Goal: Task Accomplishment & Management: Manage account settings

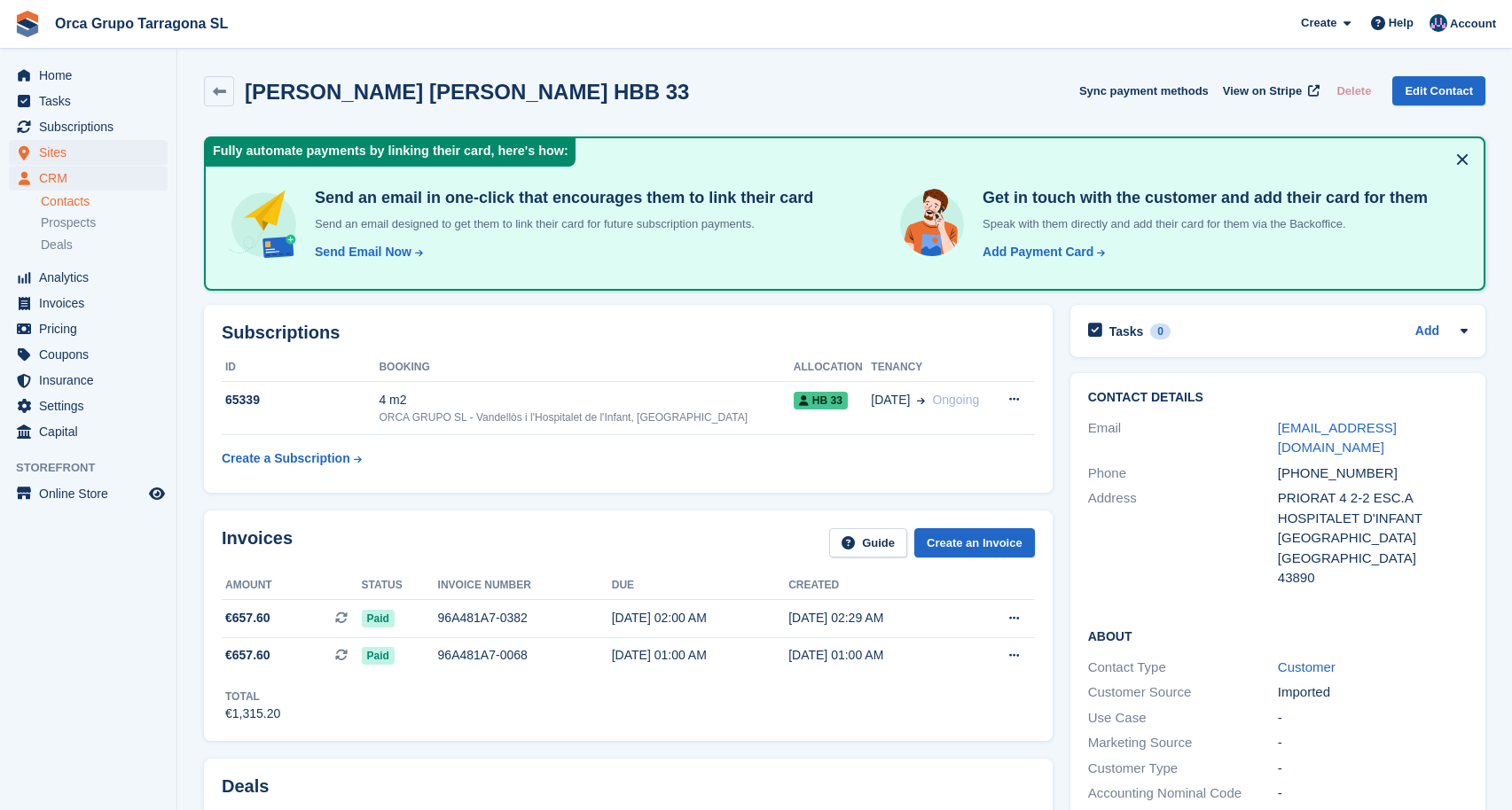
scroll to position [722, 0]
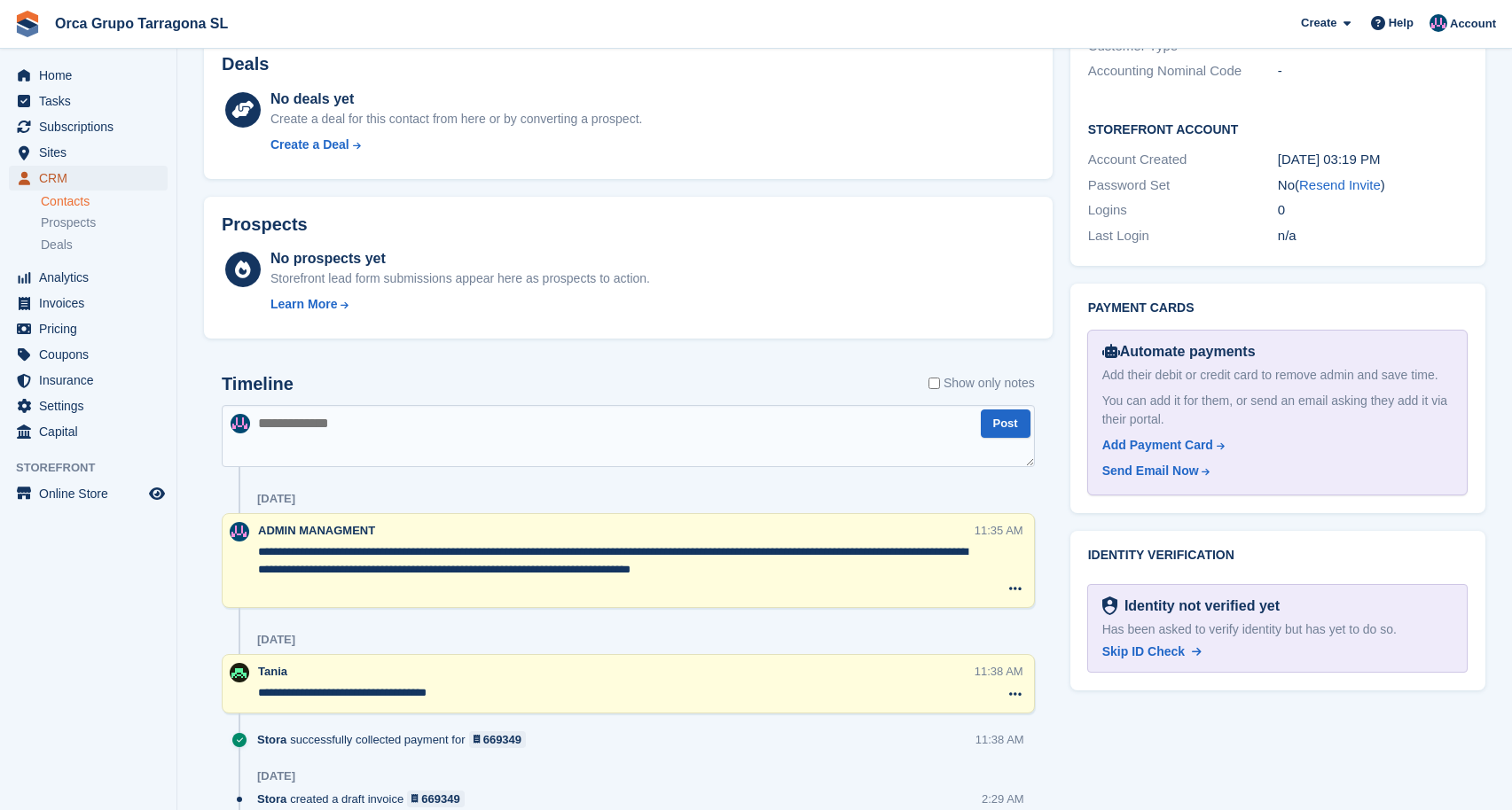
click at [67, 178] on span "CRM" at bounding box center [91, 178] width 106 height 25
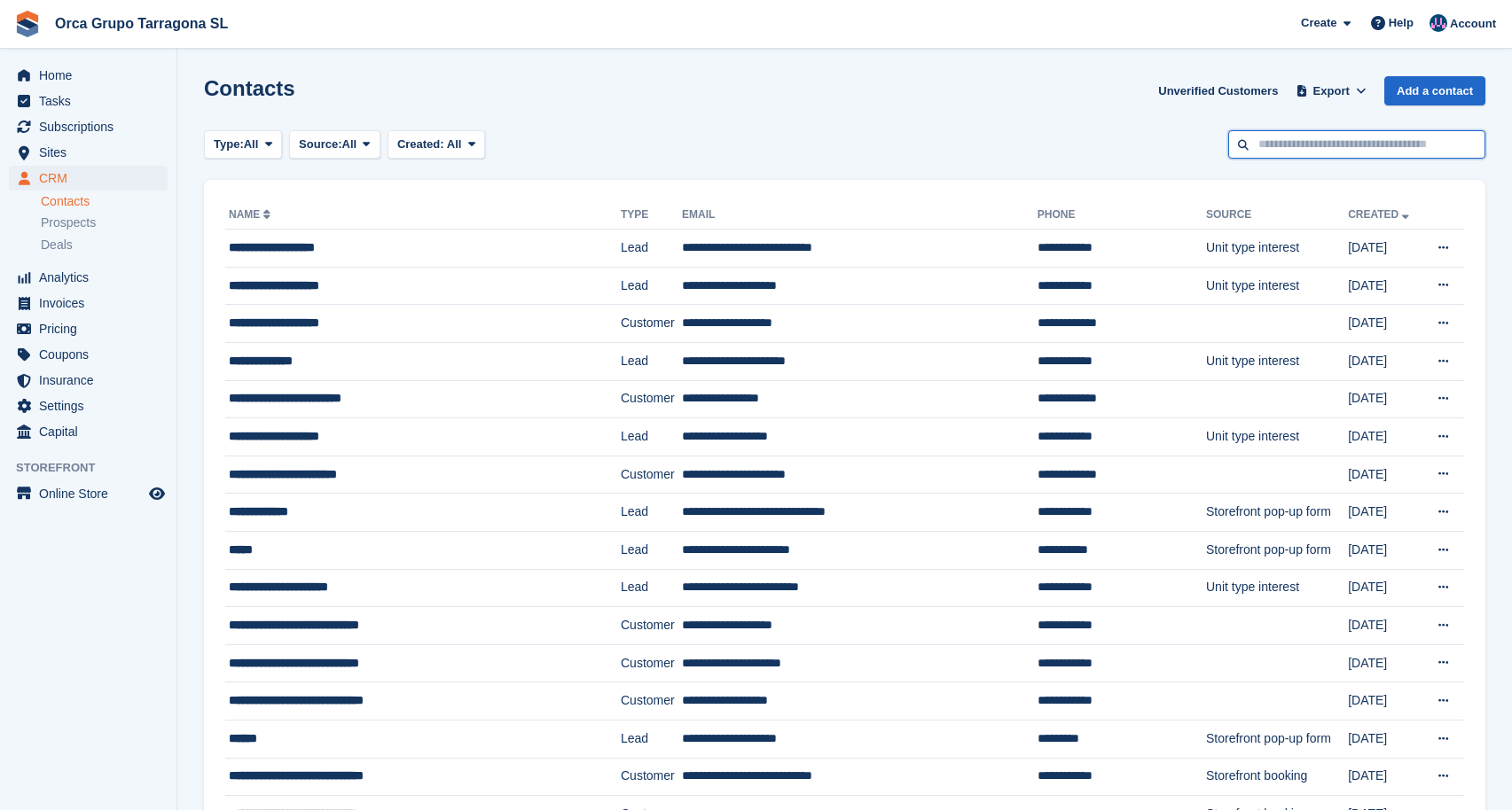
click at [1268, 144] on input "text" at bounding box center [1357, 145] width 257 height 30
type input "******"
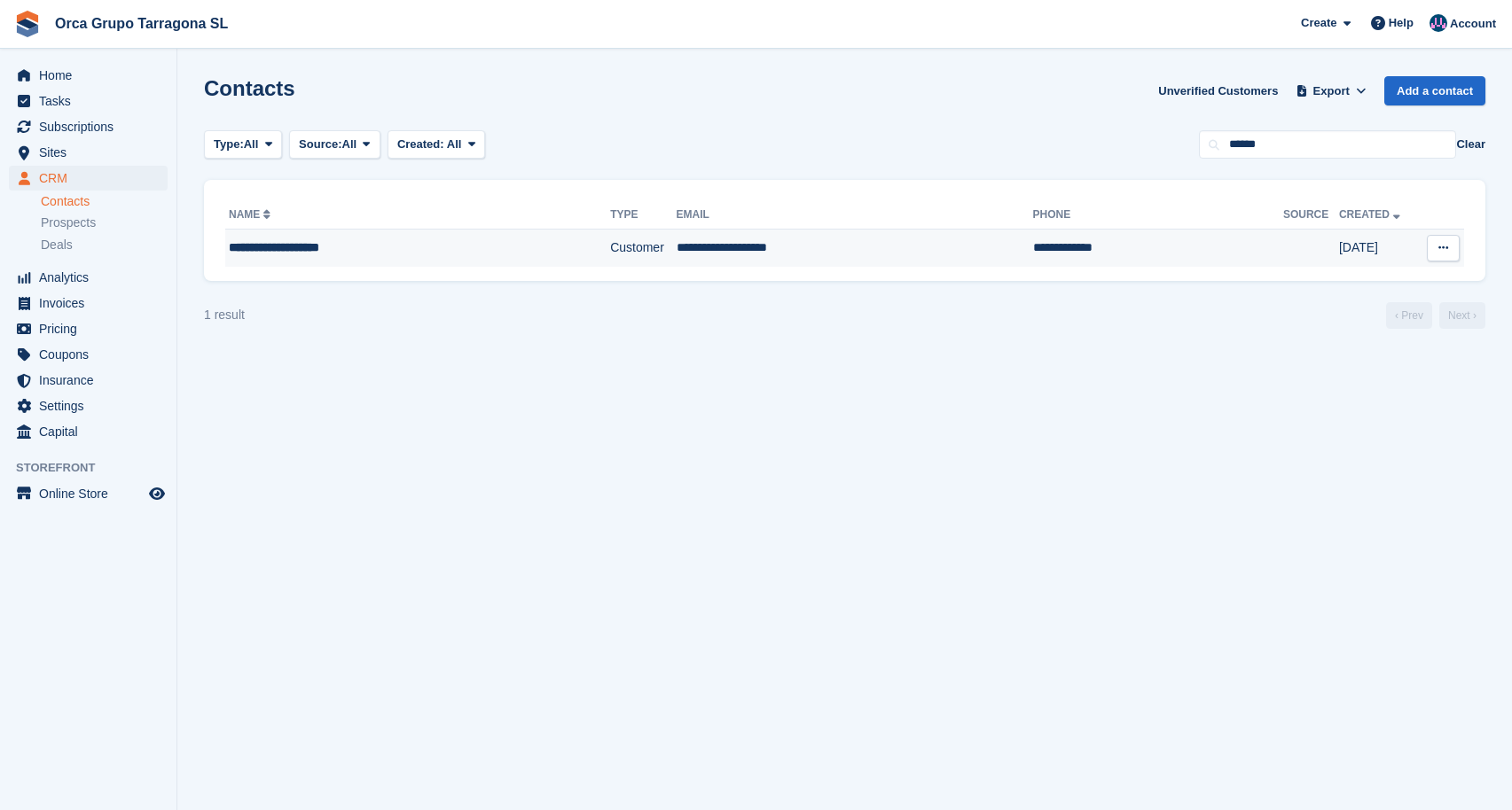
click at [302, 255] on div "**********" at bounding box center [384, 248] width 310 height 18
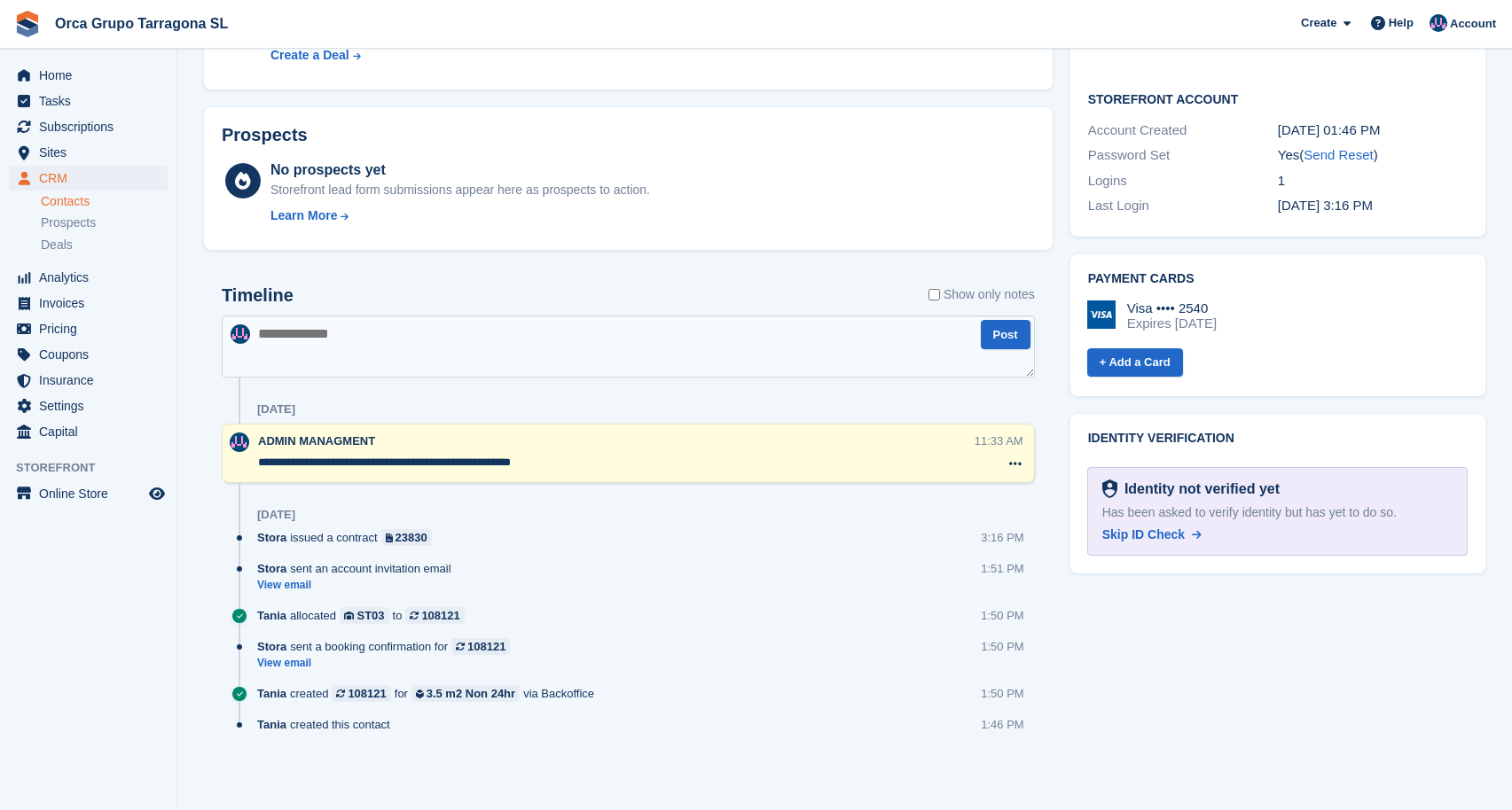
scroll to position [560, 0]
click at [403, 340] on textarea at bounding box center [628, 345] width 813 height 62
type textarea "**********"
click at [1004, 335] on button "Post" at bounding box center [1006, 334] width 50 height 30
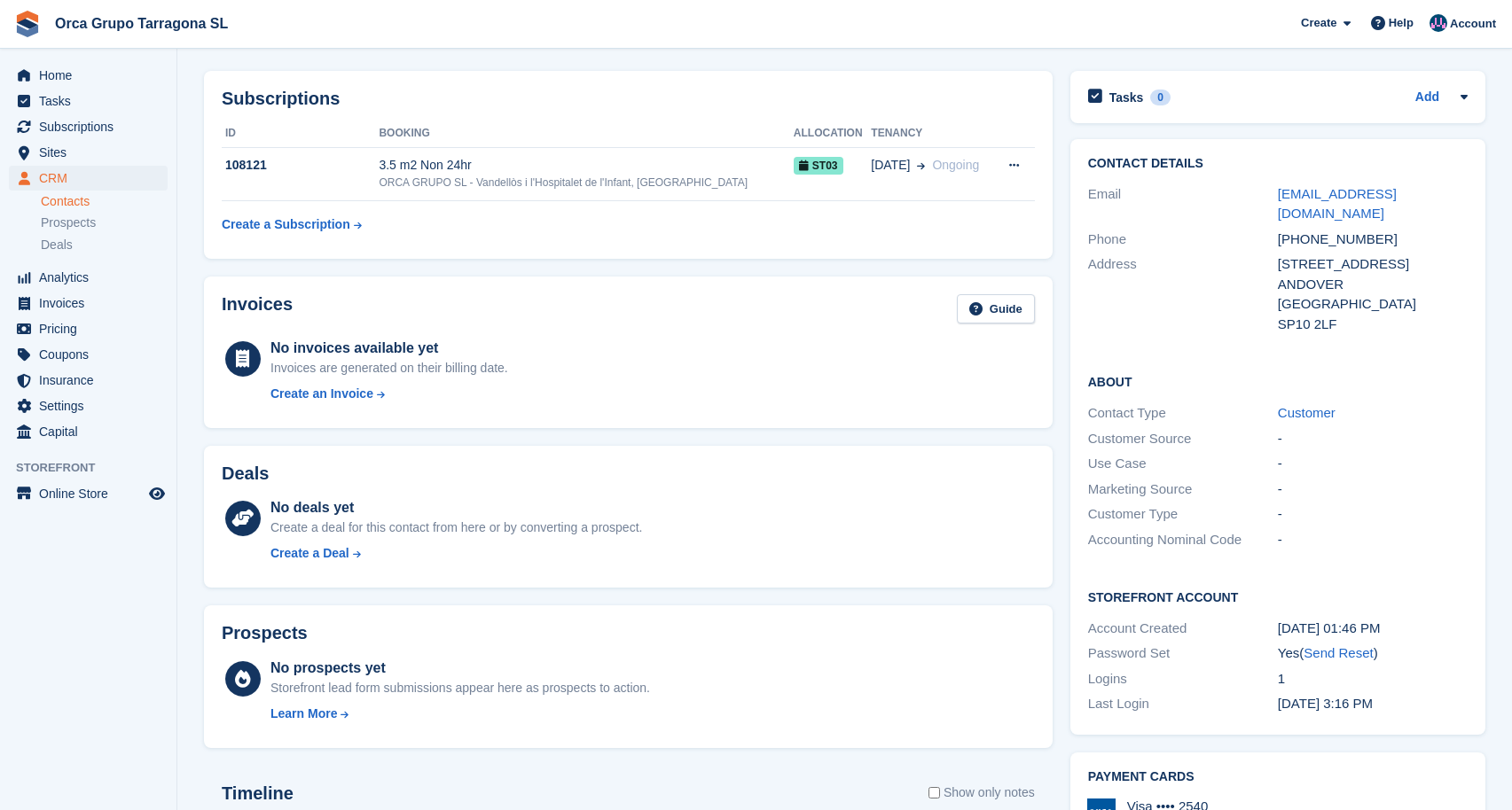
scroll to position [59, 0]
click at [385, 396] on icon at bounding box center [381, 395] width 8 height 18
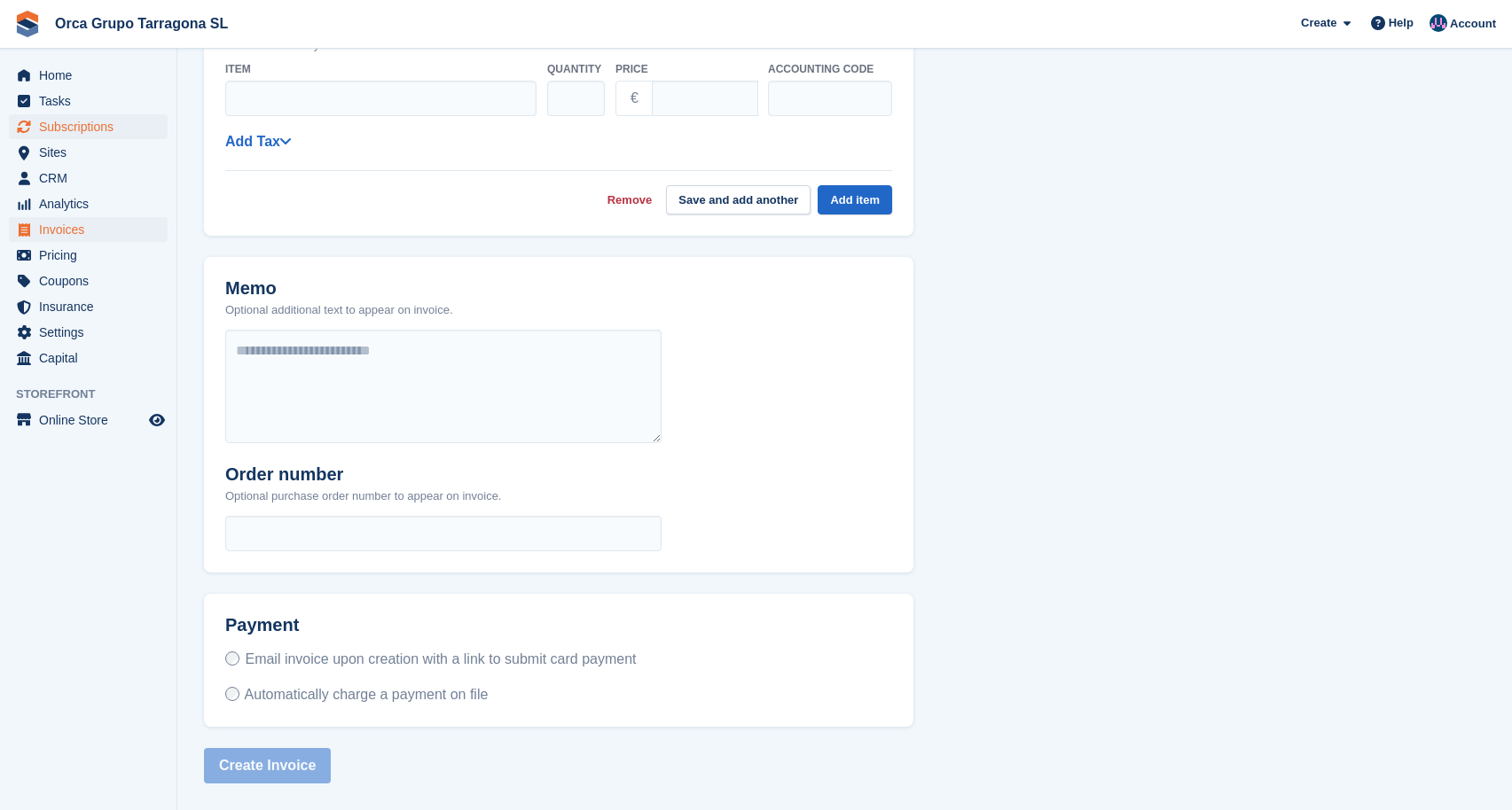
scroll to position [431, 0]
drag, startPoint x: 90, startPoint y: 128, endPoint x: 97, endPoint y: 138, distance: 12.2
click at [90, 128] on span "Subscriptions" at bounding box center [91, 127] width 106 height 25
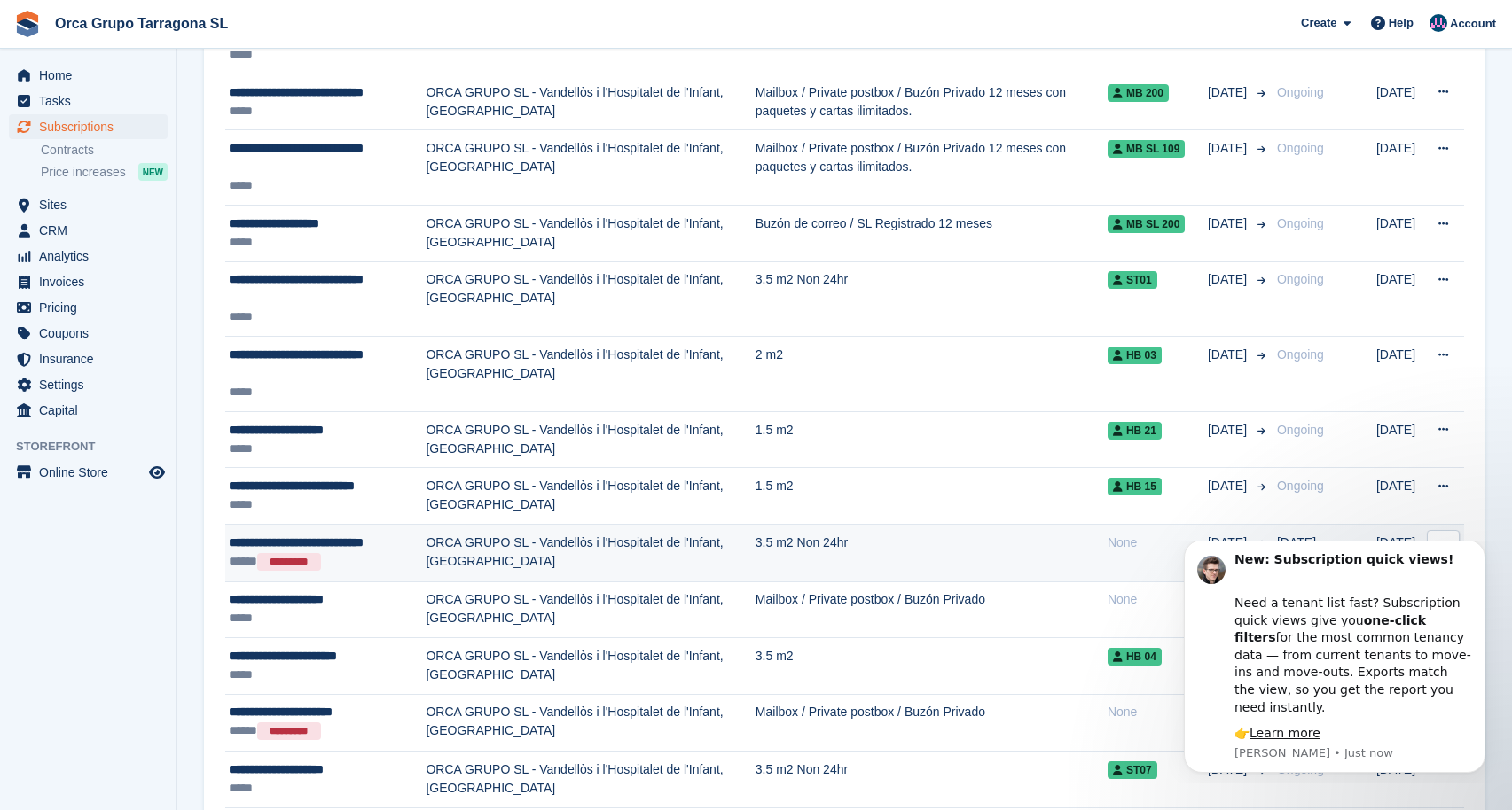
scroll to position [815, 0]
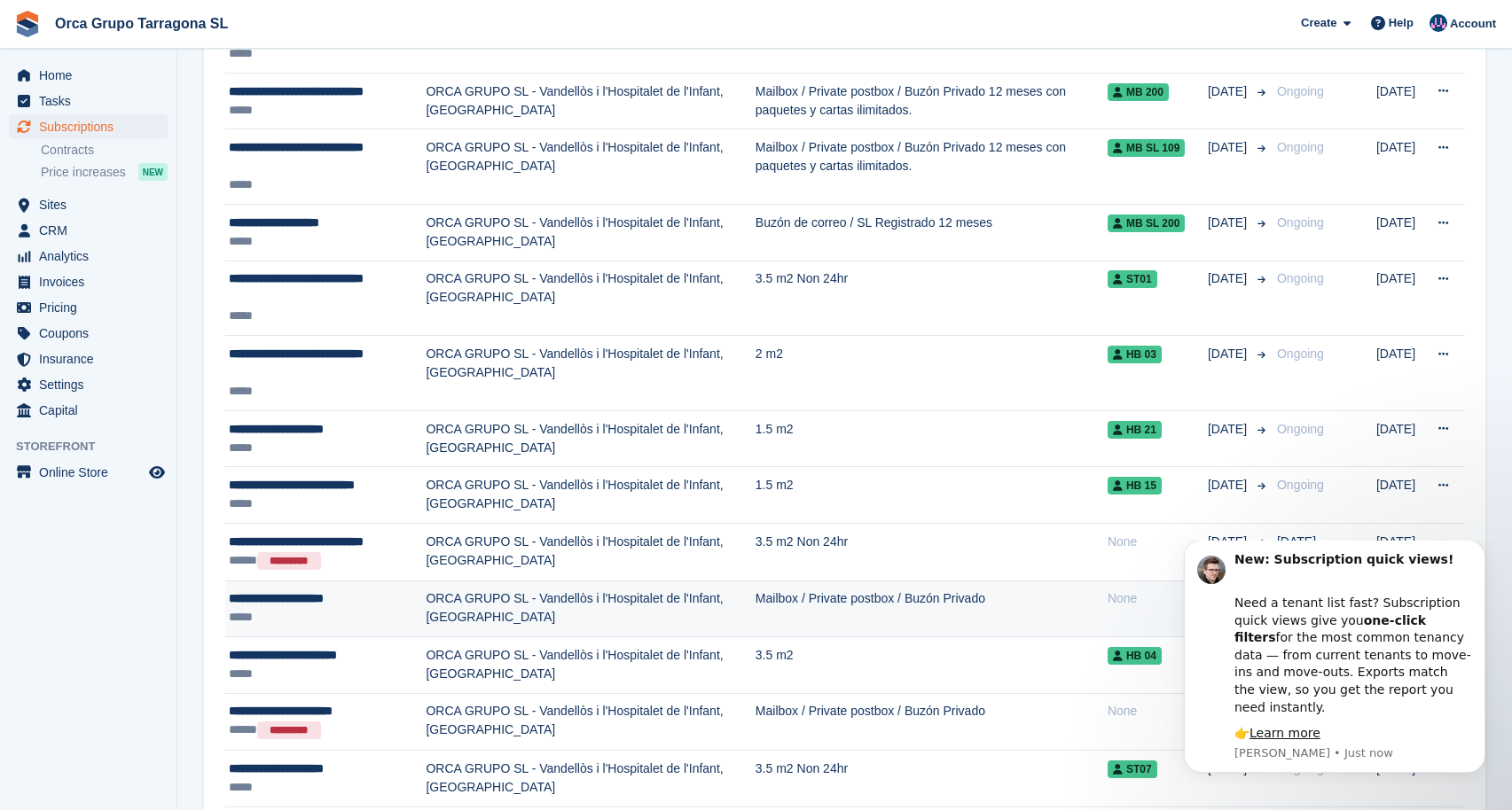
click at [478, 616] on td "ORCA GRUPO SL - Vandellòs i l'Hospitalet de l'Infant, [GEOGRAPHIC_DATA]" at bounding box center [590, 609] width 329 height 56
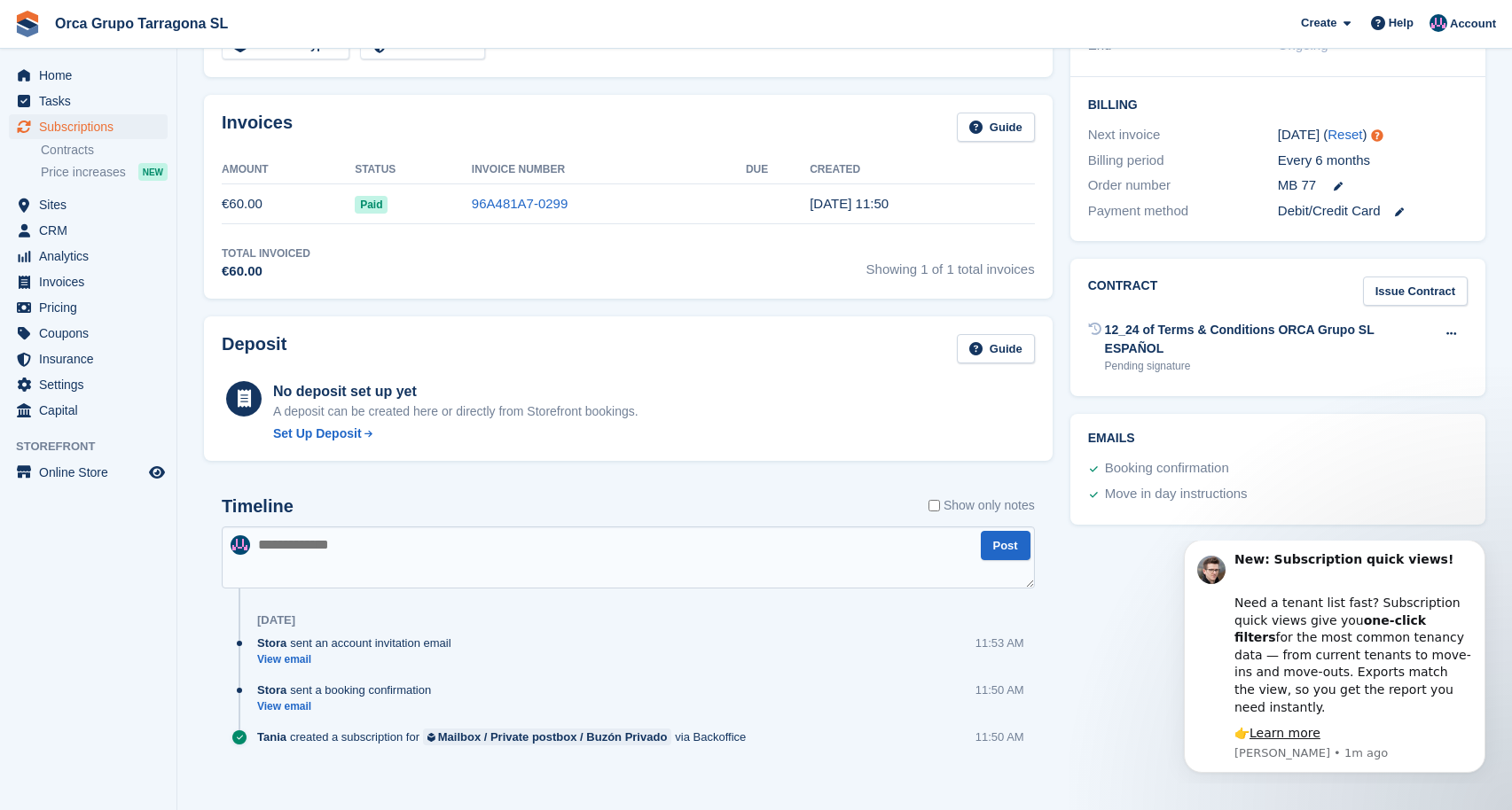
scroll to position [444, 0]
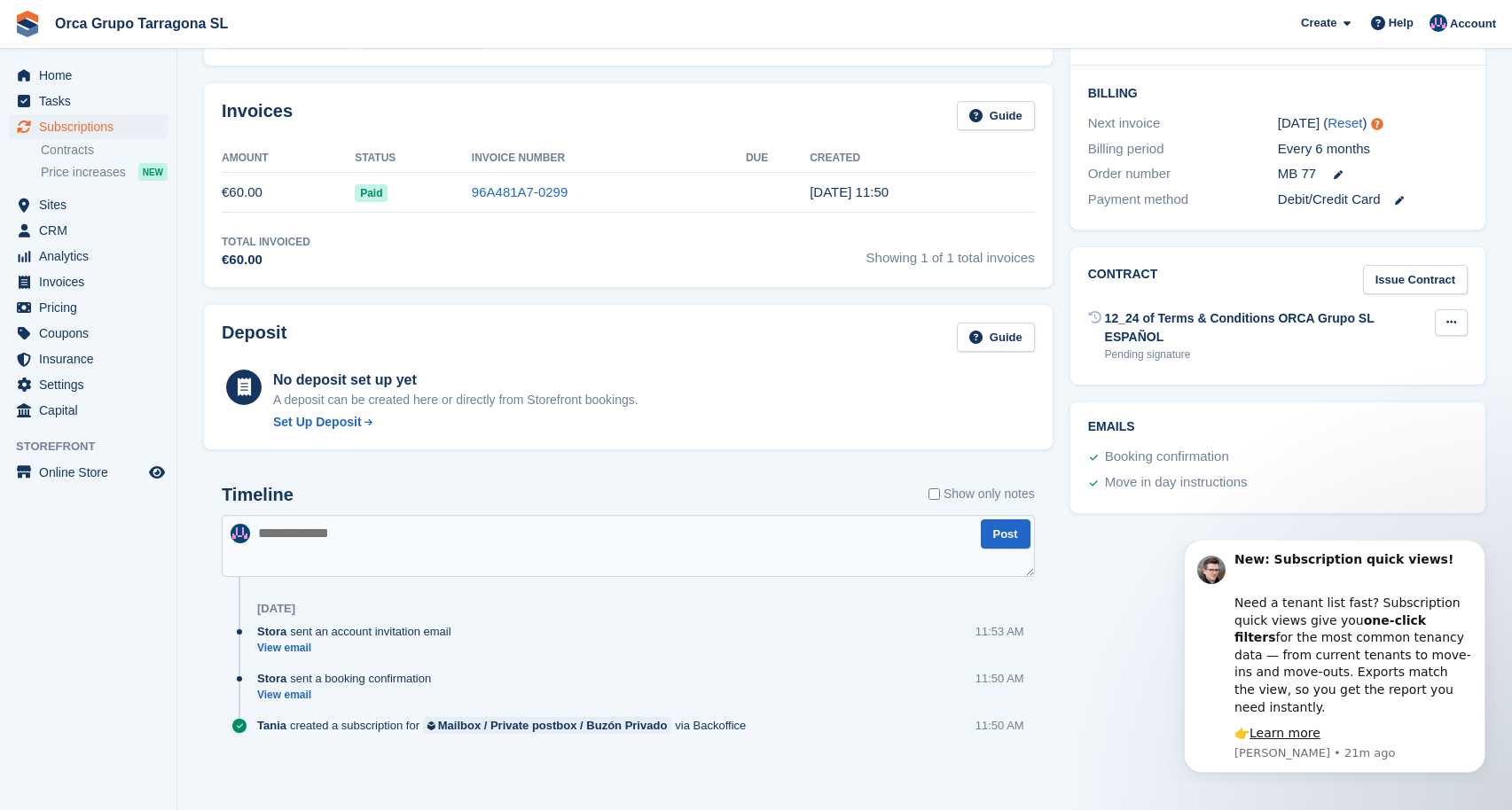
click at [1446, 322] on icon at bounding box center [1451, 322] width 10 height 11
click at [1158, 335] on div "12_24 of Terms & Conditions ORCA Grupo SL ESPAÑOL" at bounding box center [1269, 328] width 330 height 37
click at [1400, 282] on link "Issue Contract" at bounding box center [1415, 280] width 104 height 30
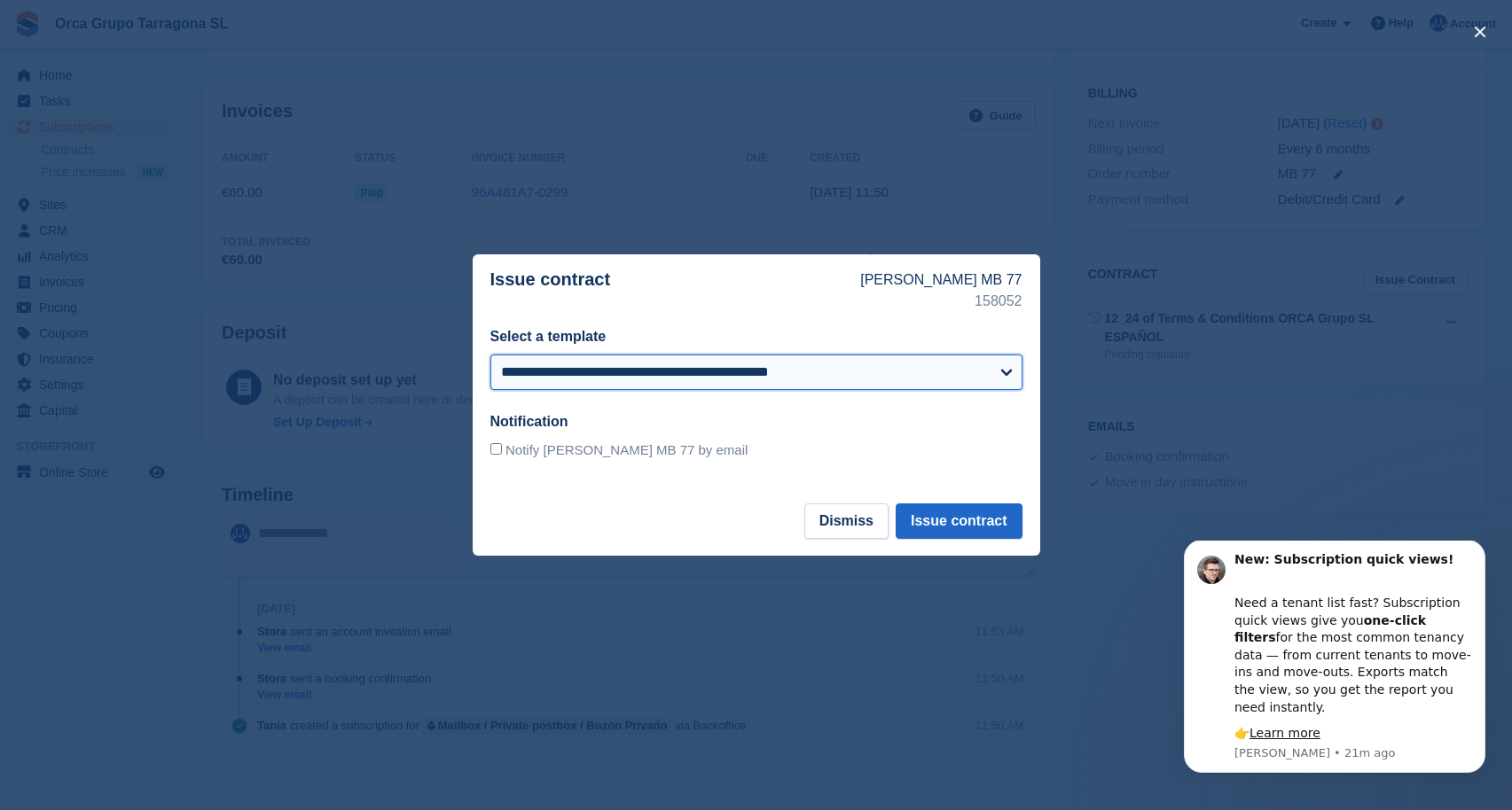
click at [785, 376] on select "**********" at bounding box center [756, 372] width 532 height 35
click at [869, 514] on button "Dismiss" at bounding box center [846, 521] width 84 height 35
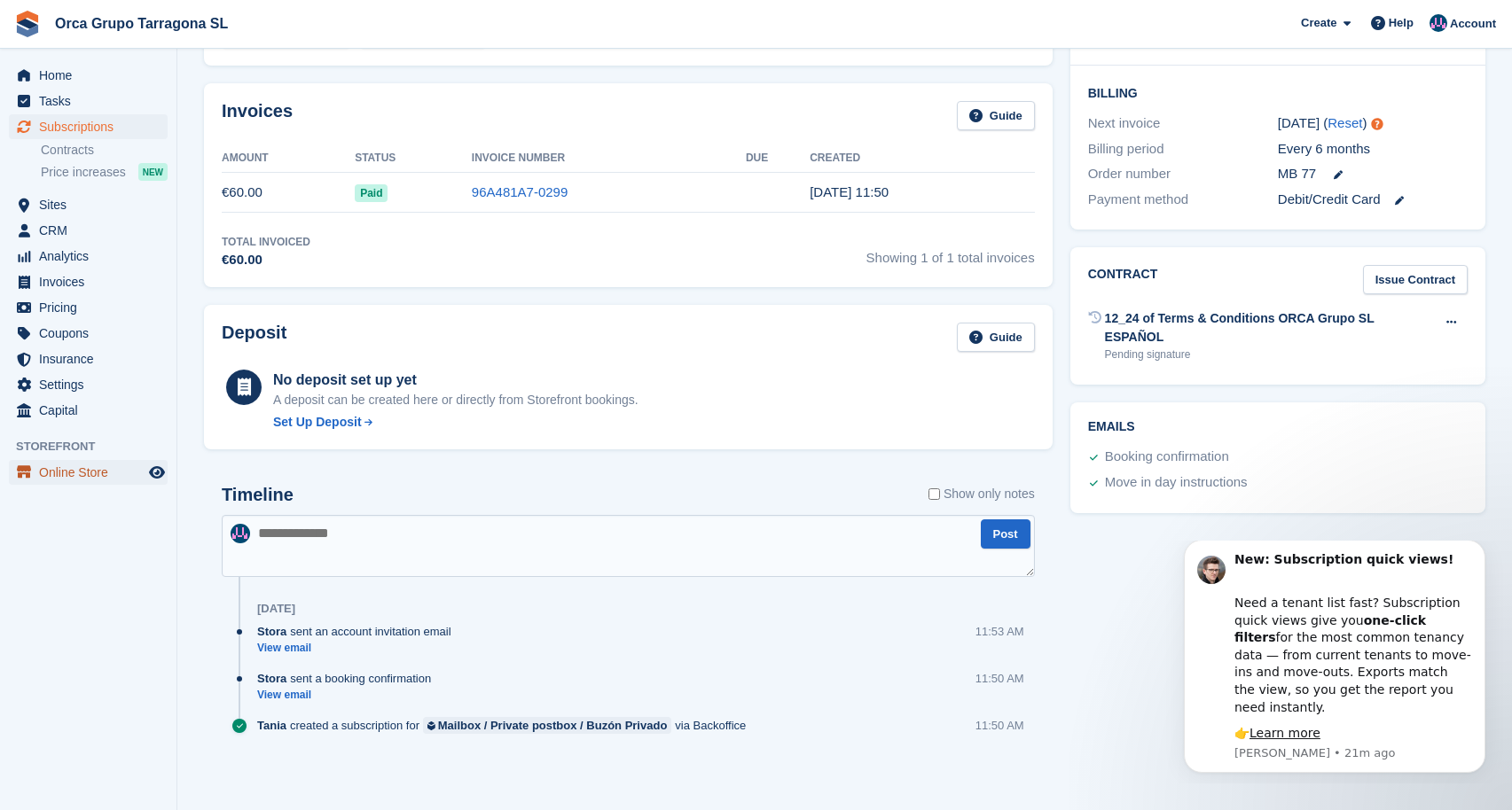
click at [107, 465] on span "Online Store" at bounding box center [91, 472] width 106 height 25
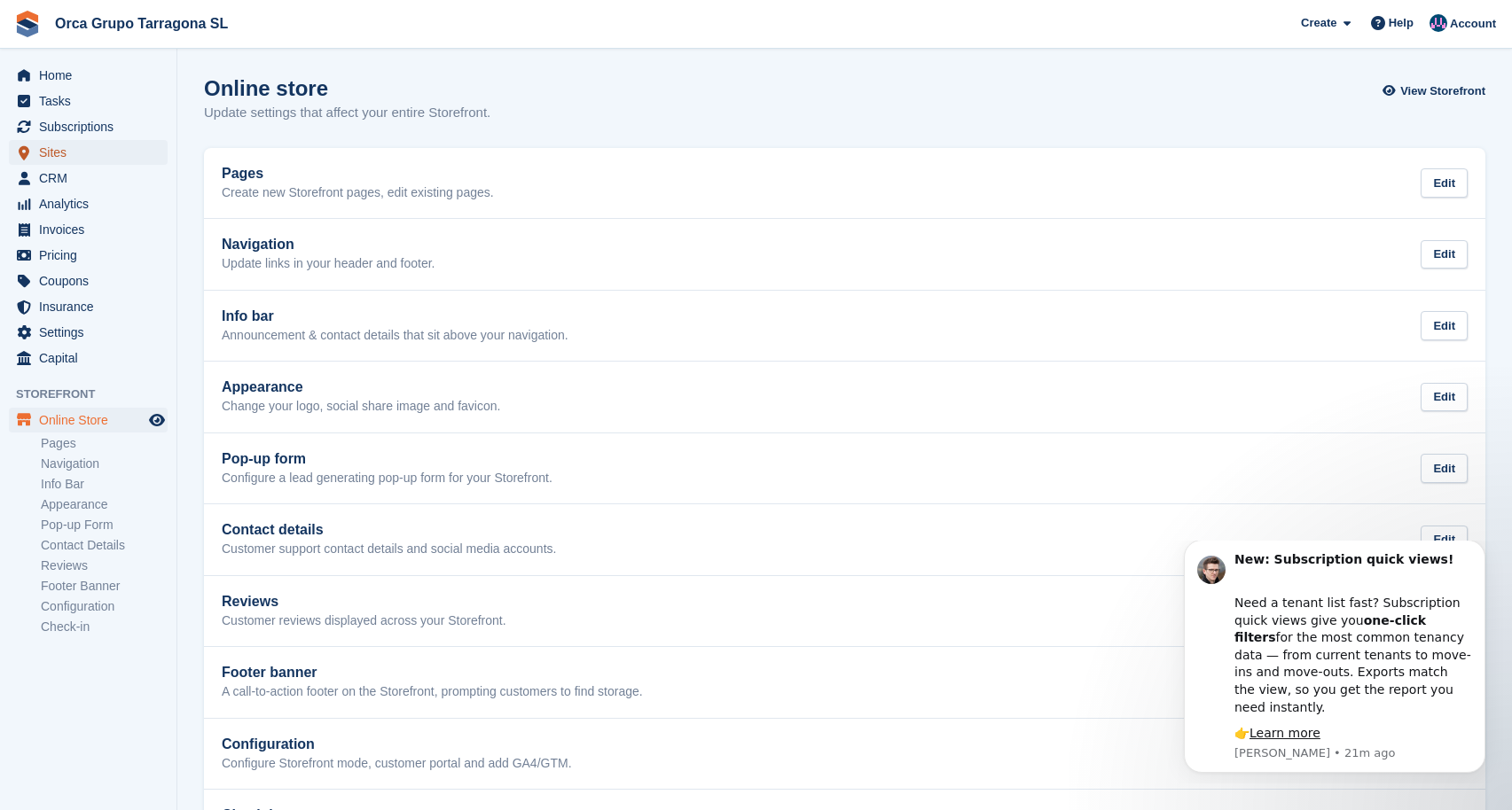
click at [48, 156] on span "Sites" at bounding box center [91, 152] width 106 height 25
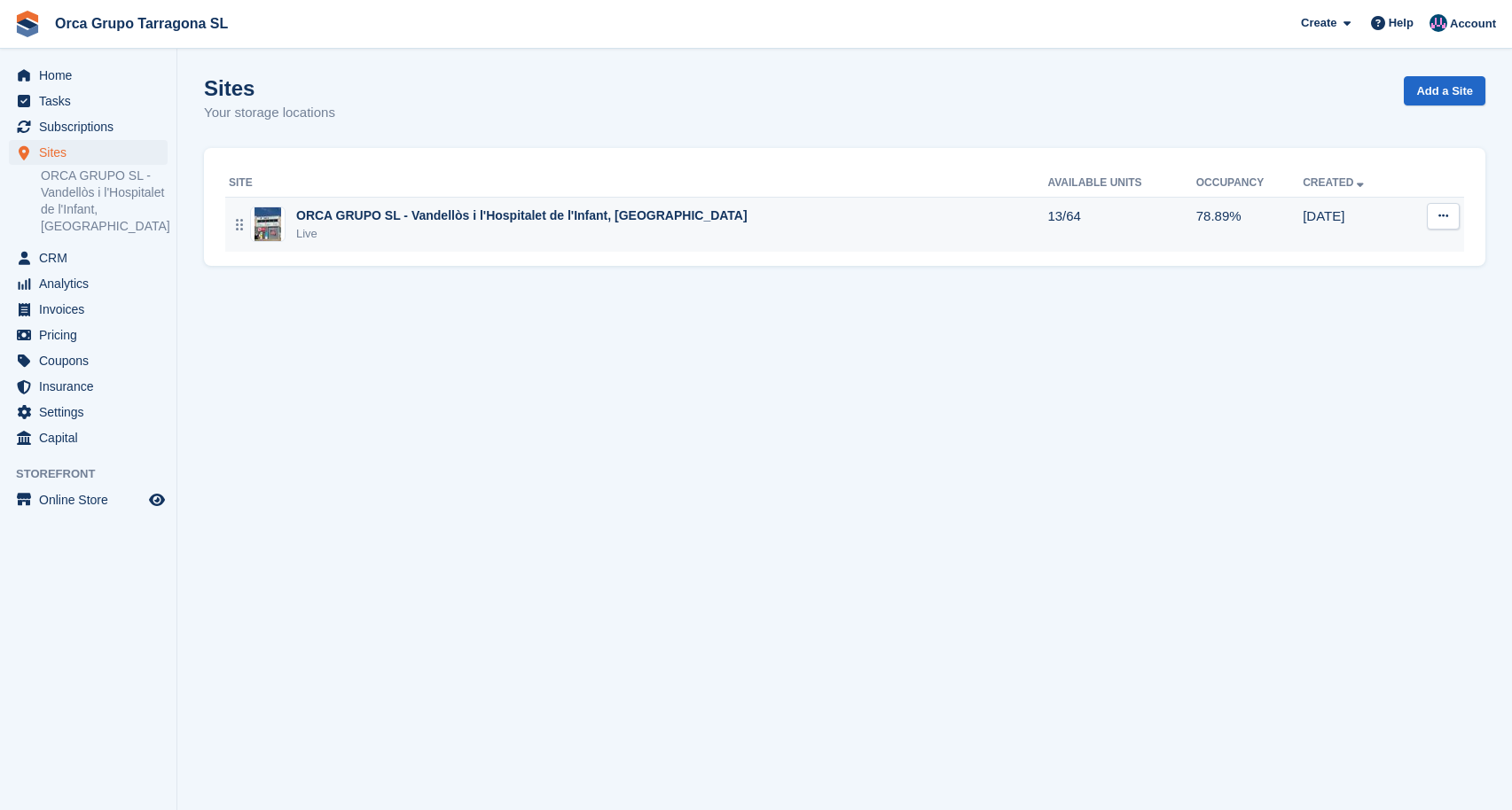
click at [462, 211] on div "ORCA GRUPO SL - Vandellòs i l'[GEOGRAPHIC_DATA], [GEOGRAPHIC_DATA]" at bounding box center [522, 216] width 452 height 18
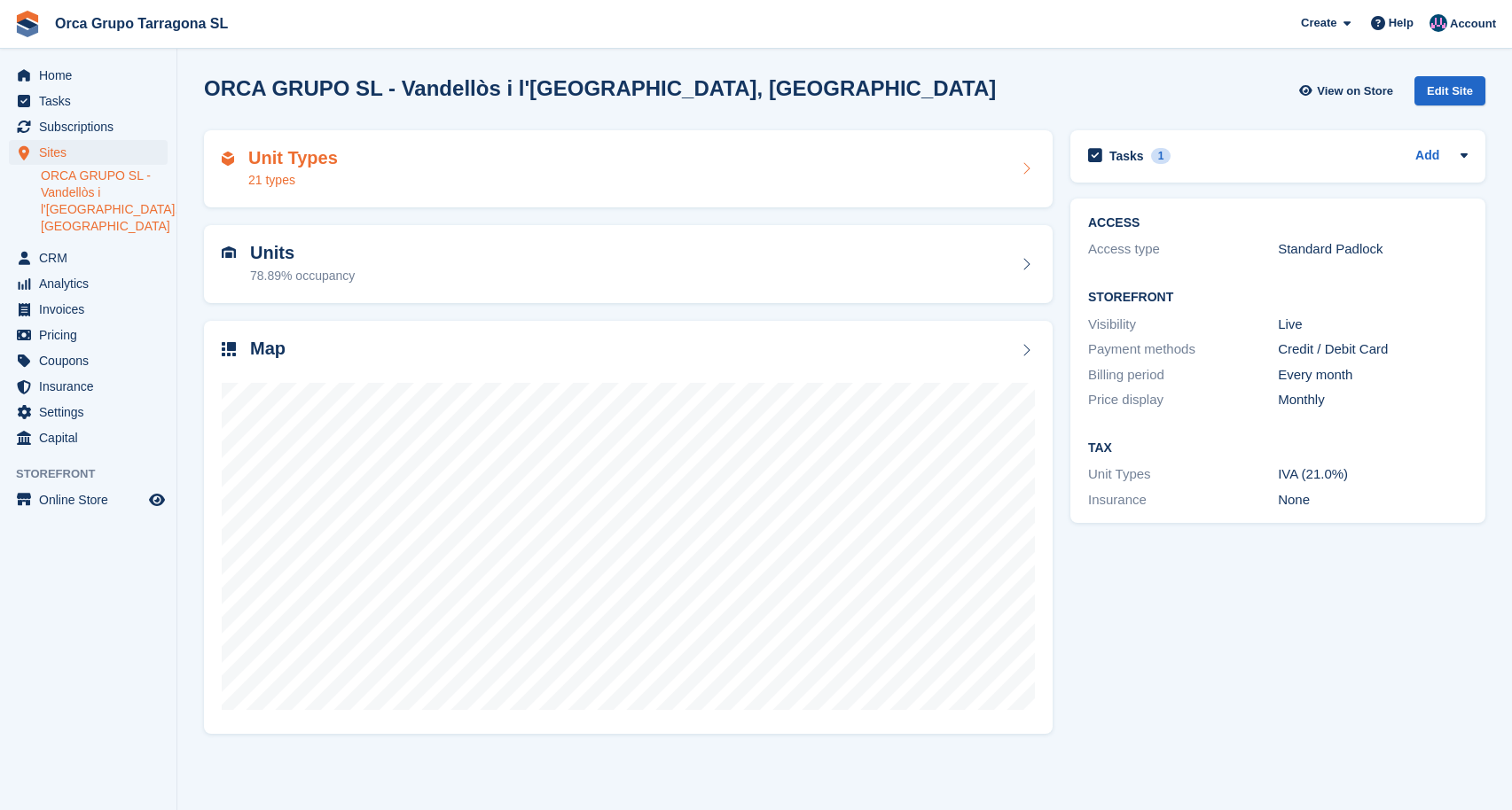
click at [404, 164] on div "Unit Types 21 types" at bounding box center [628, 169] width 813 height 42
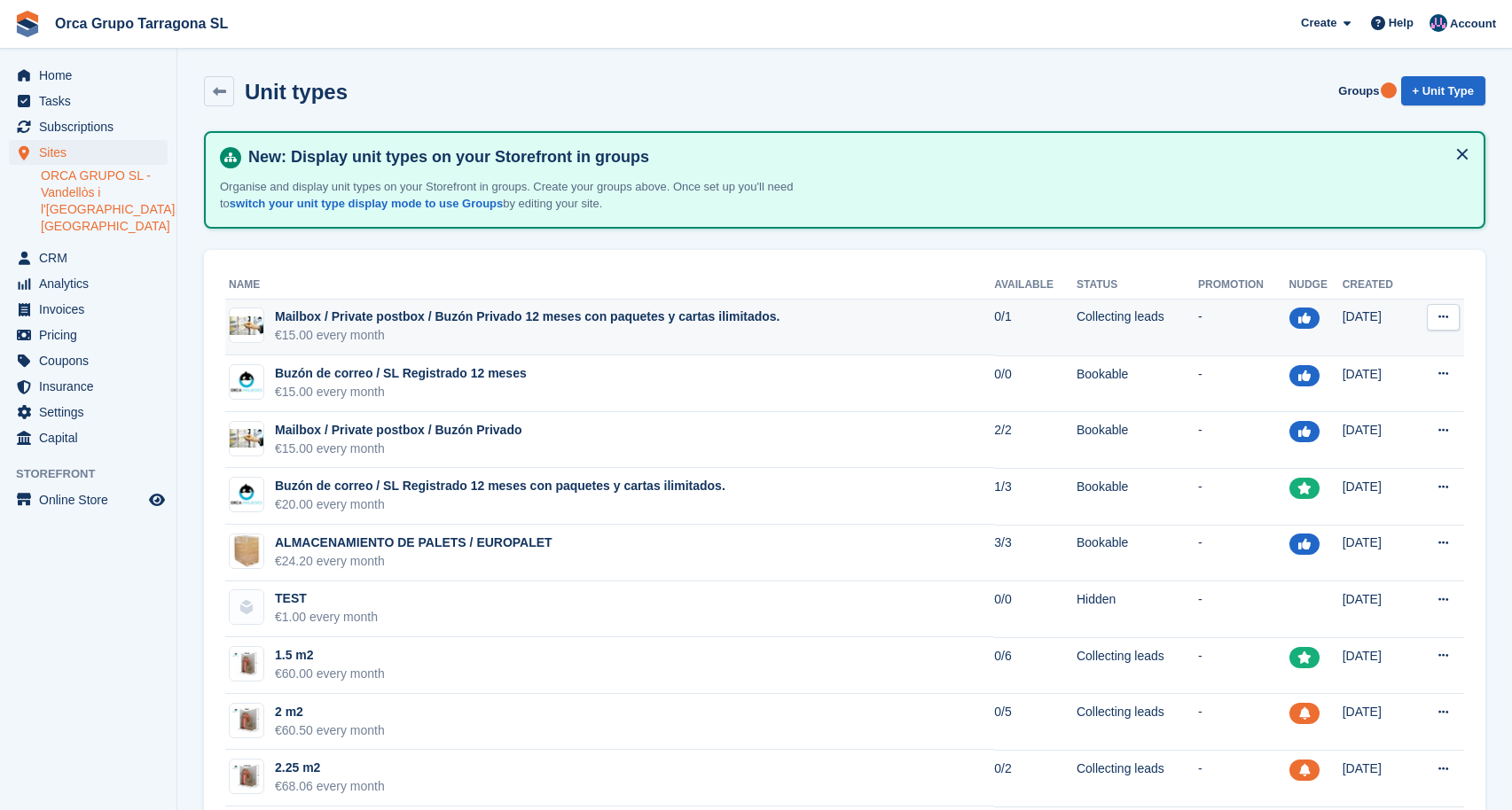
click at [1432, 319] on button at bounding box center [1444, 317] width 33 height 27
click at [1365, 350] on p "Edit unit type" at bounding box center [1374, 352] width 154 height 23
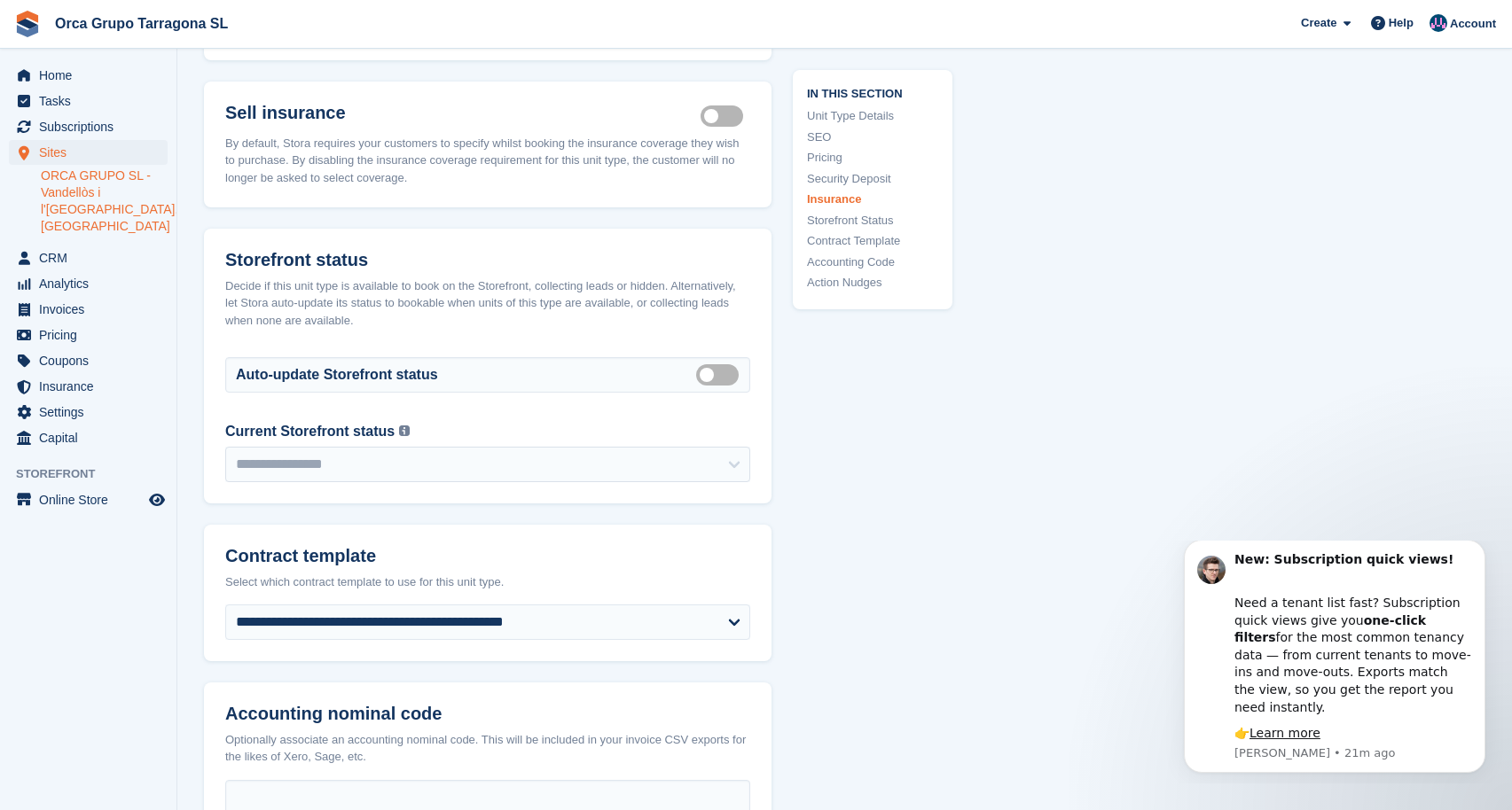
scroll to position [2494, 0]
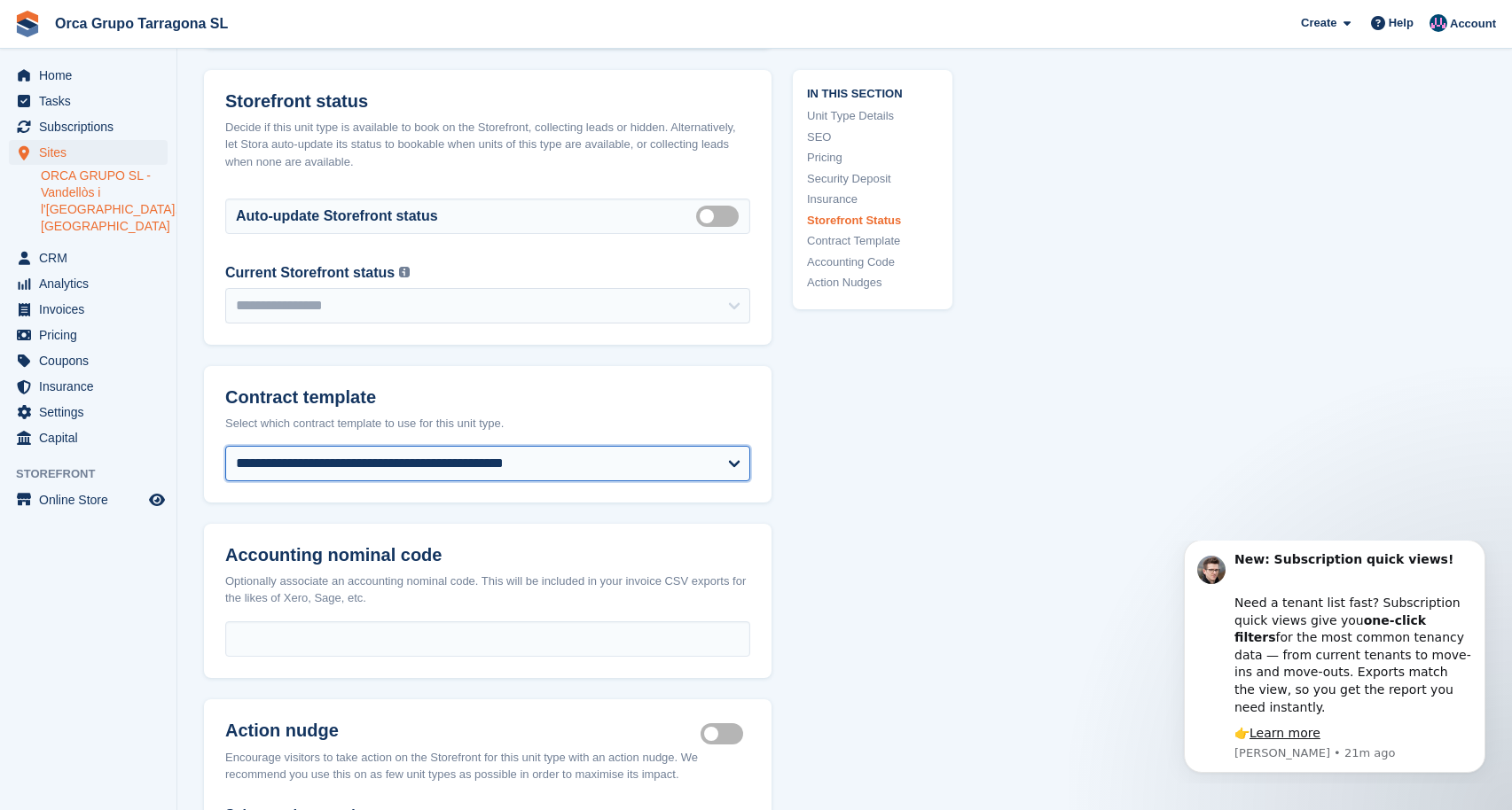
click at [737, 475] on select "**********" at bounding box center [488, 464] width 525 height 35
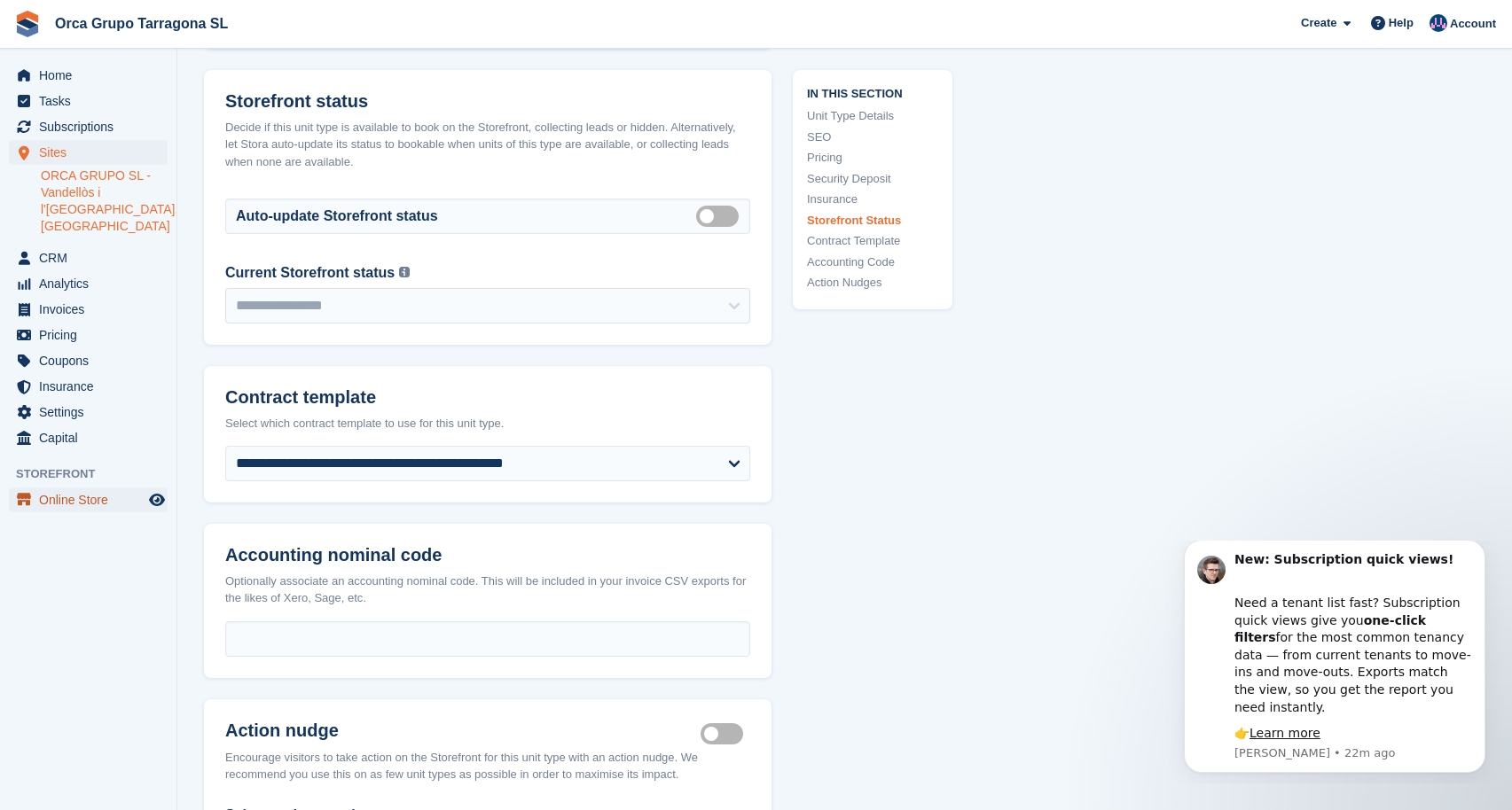
click at [102, 496] on span "Online Store" at bounding box center [91, 500] width 106 height 25
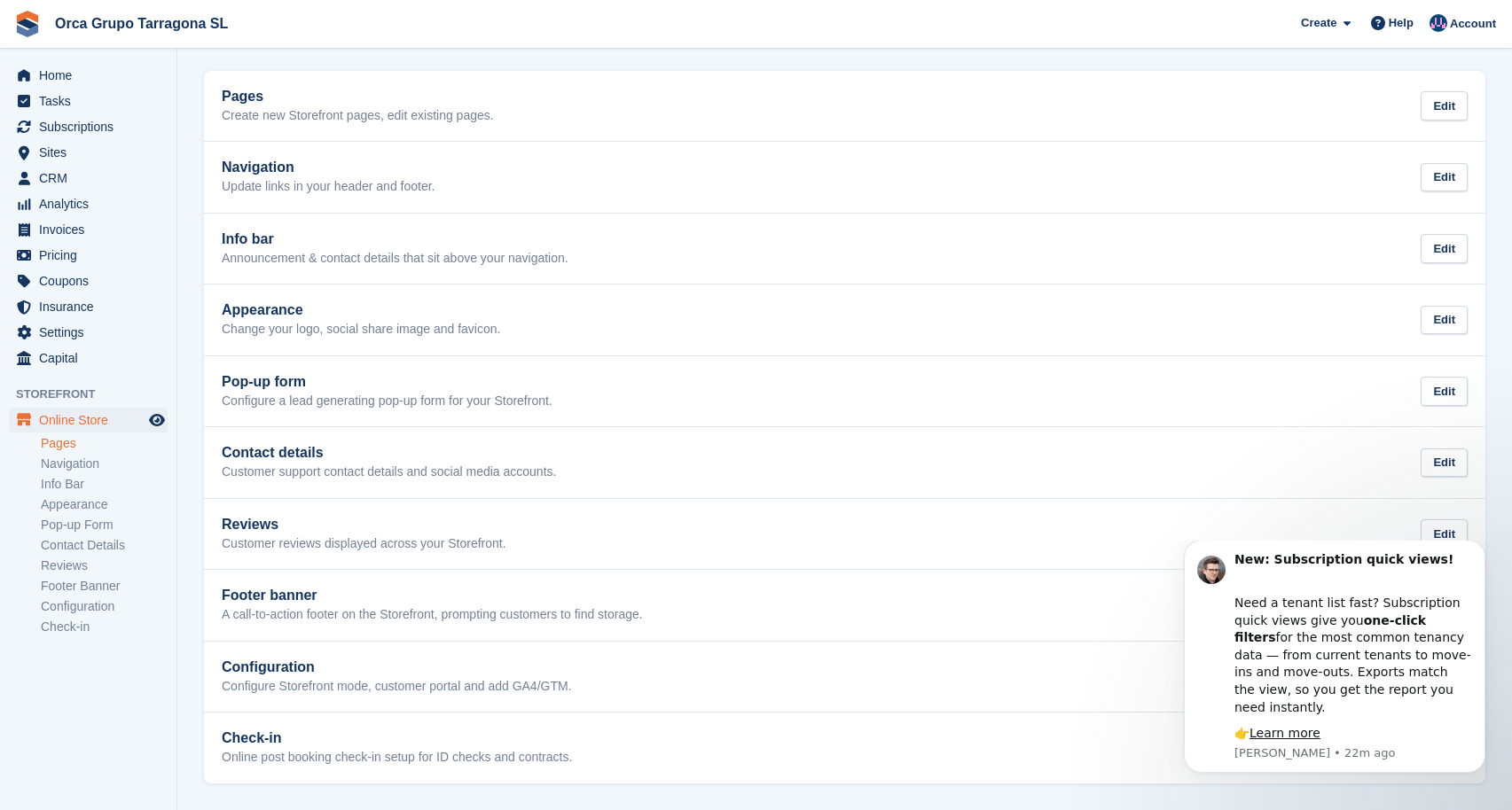
click at [63, 441] on link "Pages" at bounding box center [103, 443] width 127 height 17
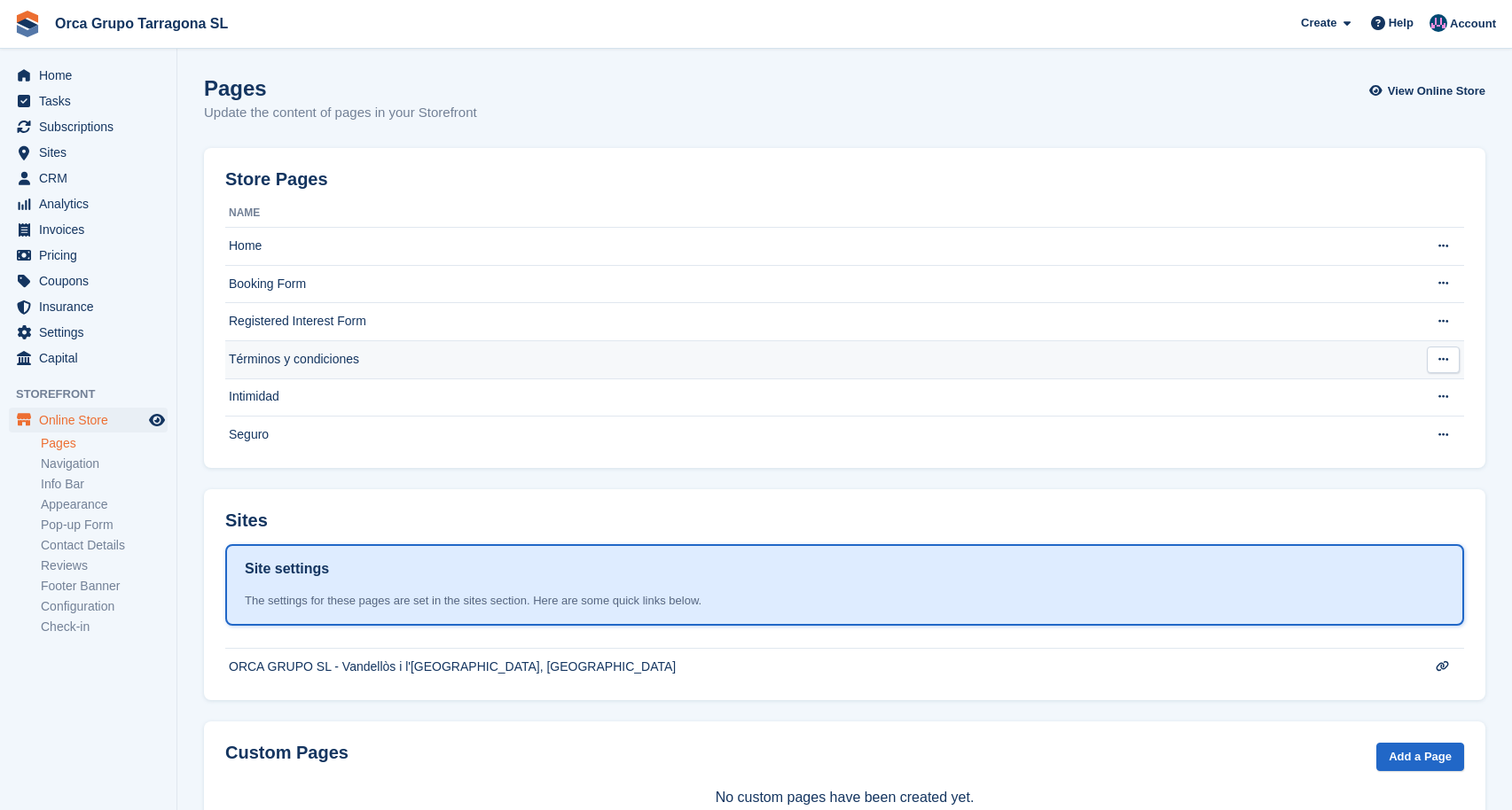
click at [369, 362] on td "Términos y condiciones" at bounding box center [814, 359] width 1177 height 38
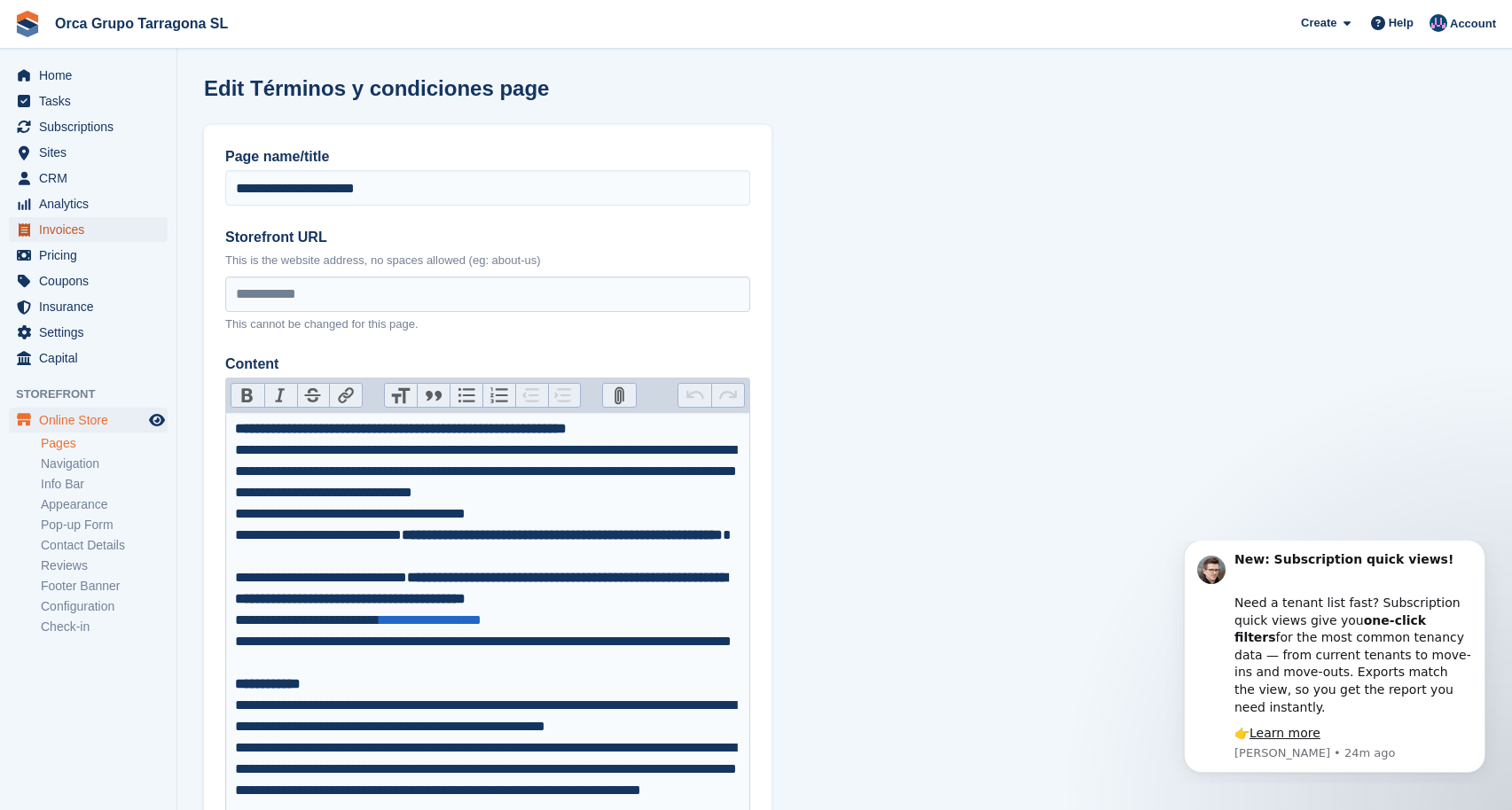
click at [69, 224] on span "Invoices" at bounding box center [91, 229] width 106 height 25
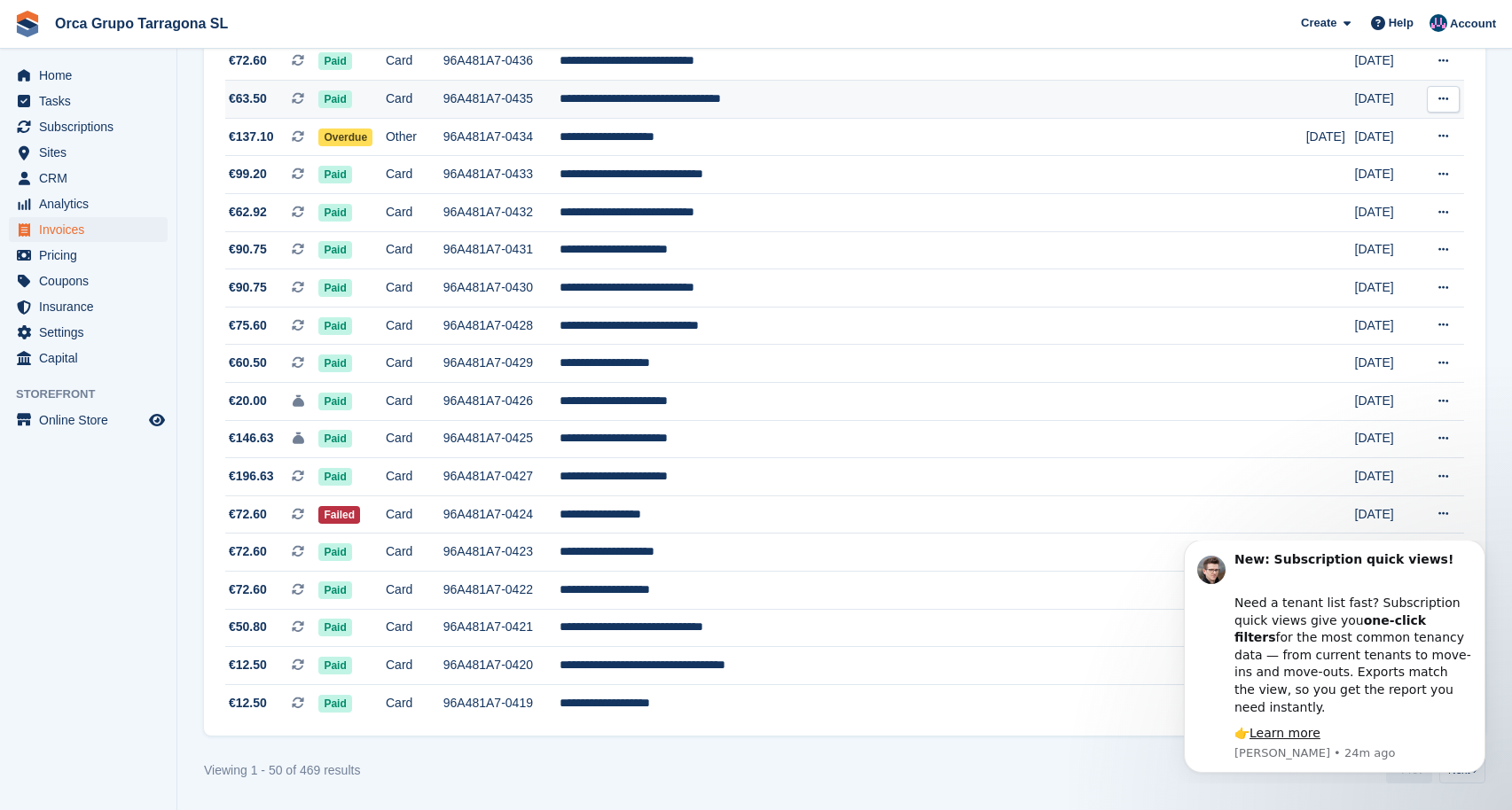
scroll to position [1507, 0]
